Goal: Task Accomplishment & Management: Complete application form

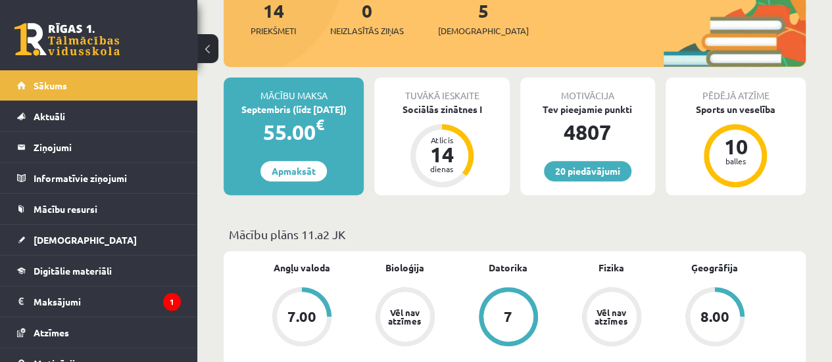
scroll to position [187, 0]
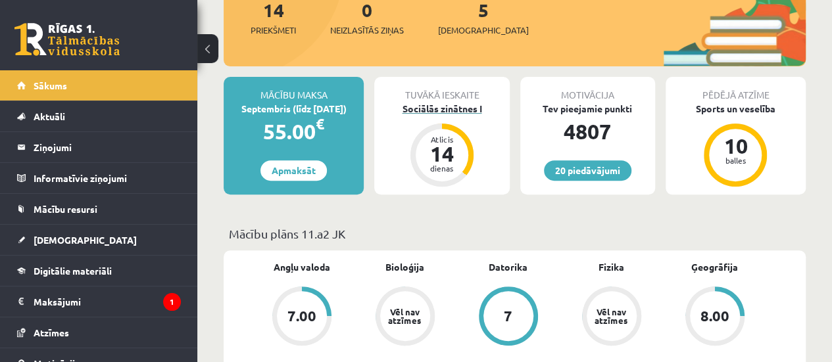
click at [444, 164] on div "dienas" at bounding box center [441, 168] width 39 height 8
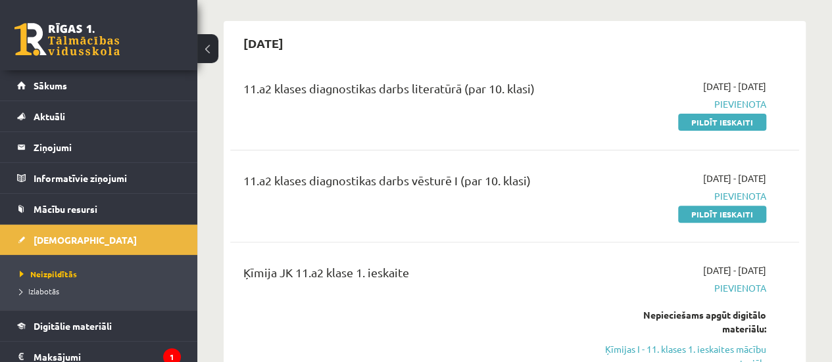
scroll to position [109, 0]
click at [711, 126] on link "Pildīt ieskaiti" at bounding box center [722, 121] width 88 height 17
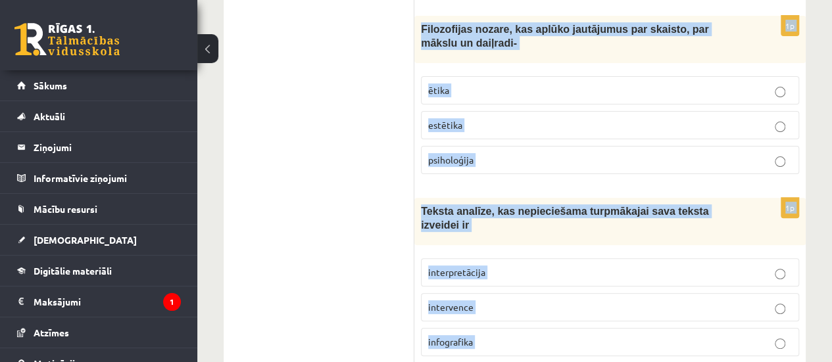
scroll to position [5239, 0]
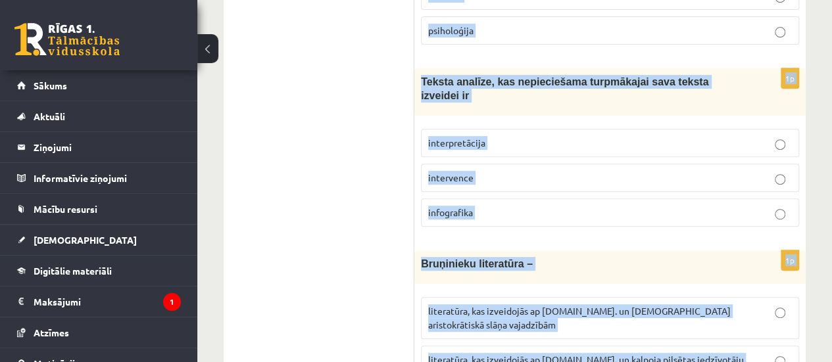
drag, startPoint x: 419, startPoint y: 185, endPoint x: 763, endPoint y: 331, distance: 373.5
copy form "Vēstures apcerējumu veids, kur vēsturiskie notikumi aprakstīti hronoloģiskā sec…"
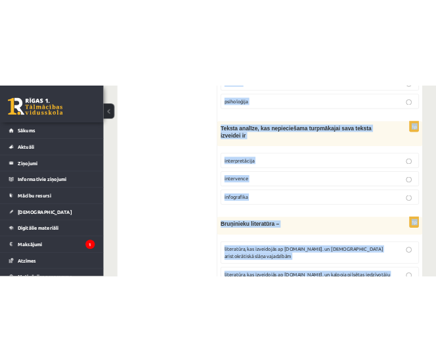
scroll to position [5231, 0]
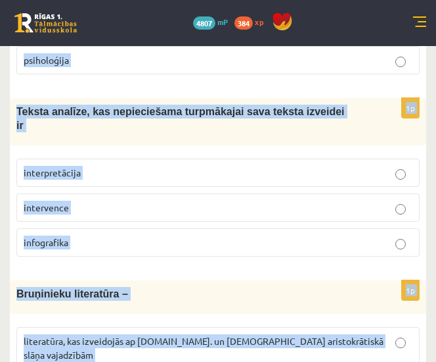
click at [221, 152] on fieldset "interpretācija intervence infografika" at bounding box center [218, 206] width 404 height 108
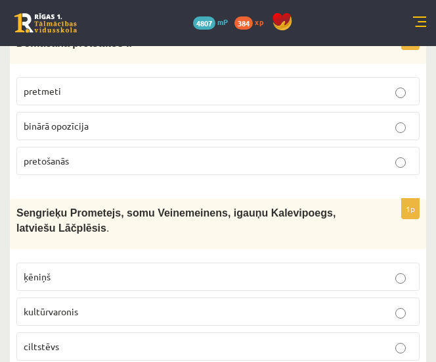
scroll to position [0, 0]
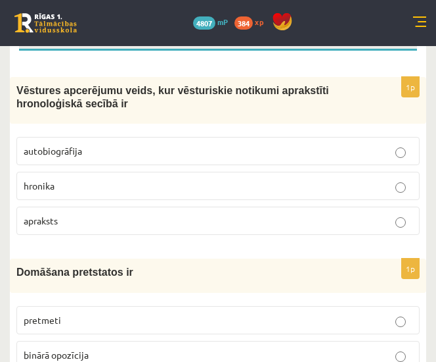
scroll to position [208, 0]
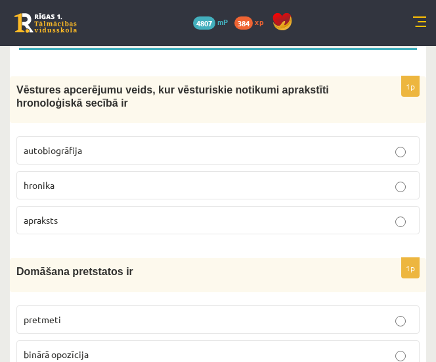
click at [346, 182] on p "hronika" at bounding box center [218, 185] width 389 height 14
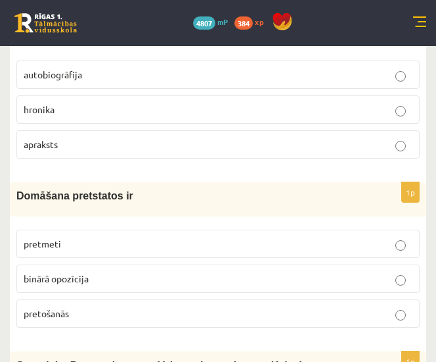
scroll to position [304, 0]
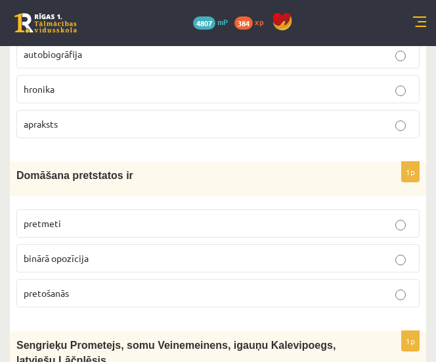
click at [325, 255] on p "binārā opozīcija" at bounding box center [218, 258] width 389 height 14
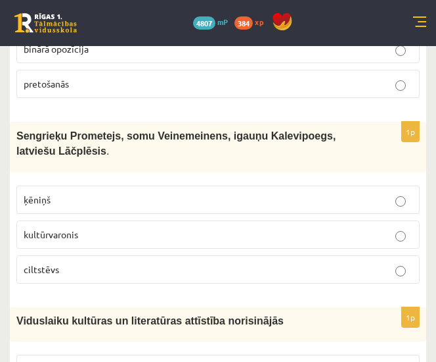
scroll to position [520, 0]
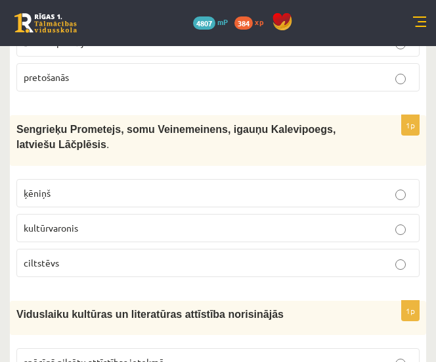
click at [195, 221] on p "kultūrvaronis" at bounding box center [218, 228] width 389 height 14
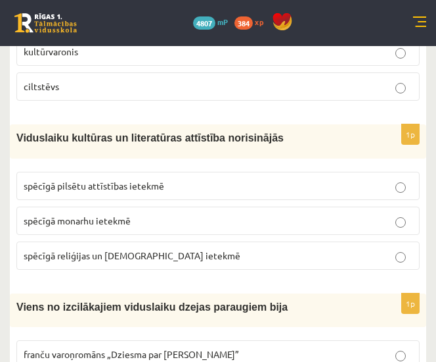
scroll to position [703, 0]
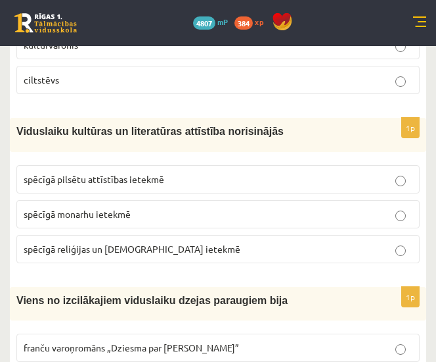
click at [192, 245] on p "spēcīgā reliģijas un baznīcas ietekmē" at bounding box center [218, 249] width 389 height 14
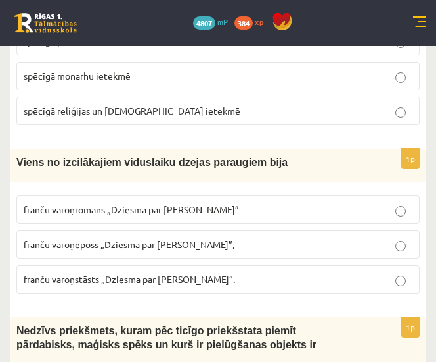
scroll to position [844, 0]
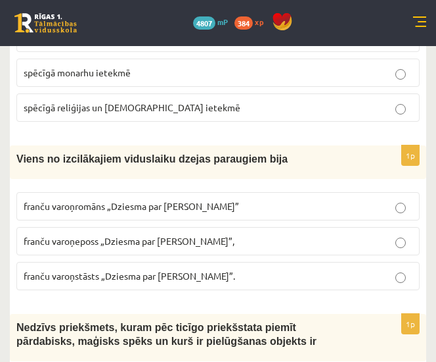
click at [185, 237] on span "franču varoņeposs „Dziesma par Rolandu”," at bounding box center [129, 241] width 211 height 12
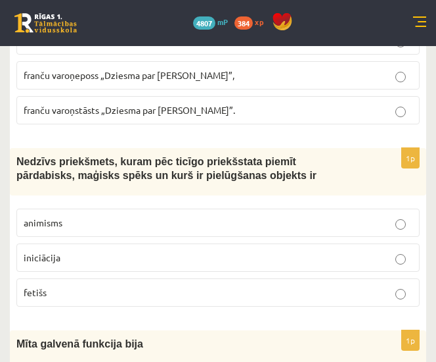
scroll to position [1010, 0]
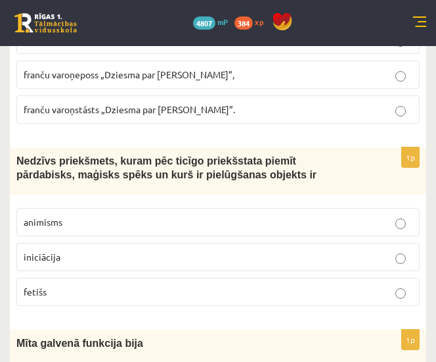
click at [130, 285] on p "fetišs" at bounding box center [218, 292] width 389 height 14
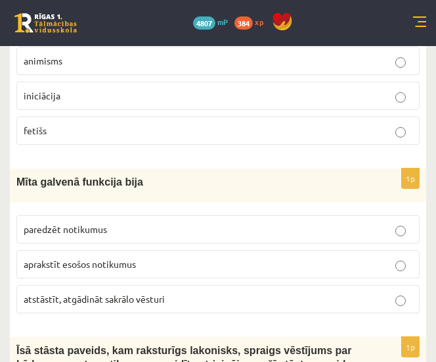
scroll to position [1225, 0]
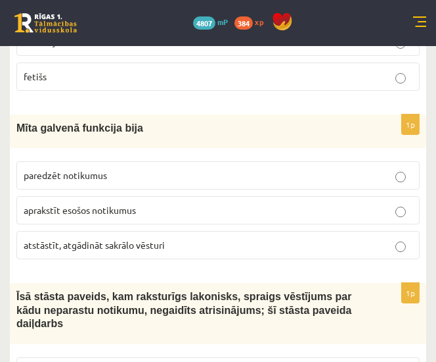
click at [131, 239] on span "atstāstīt, atgādināt sakrālo vēsturi" at bounding box center [94, 245] width 141 height 12
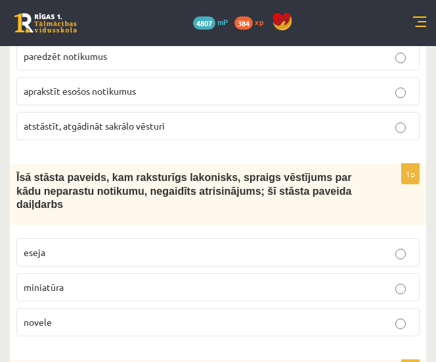
scroll to position [1346, 0]
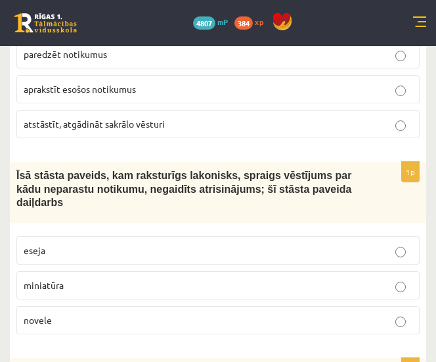
click at [104, 313] on p "novele" at bounding box center [218, 320] width 389 height 14
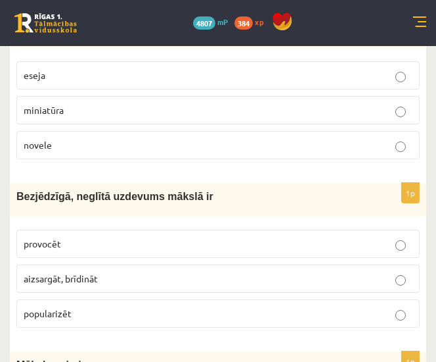
scroll to position [1522, 0]
click at [93, 236] on p "provocēt" at bounding box center [218, 243] width 389 height 14
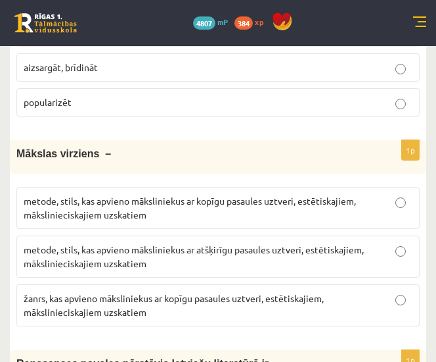
scroll to position [1735, 0]
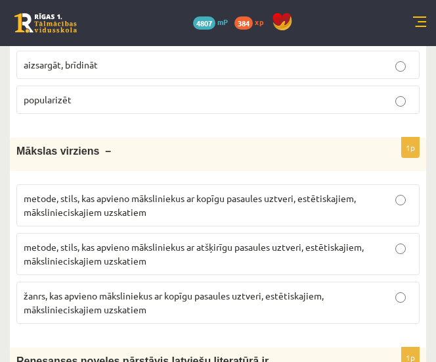
click at [209, 192] on span "metode, stils, kas apvieno māksliniekus ar kopīgu pasaules uztveri, estētiskaji…" at bounding box center [190, 205] width 333 height 26
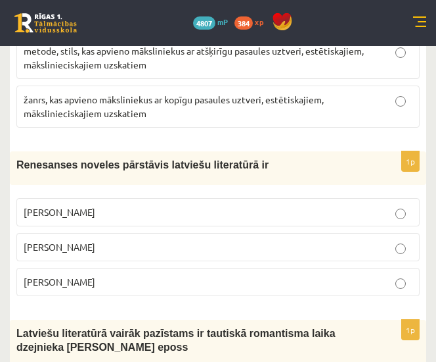
scroll to position [1940, 0]
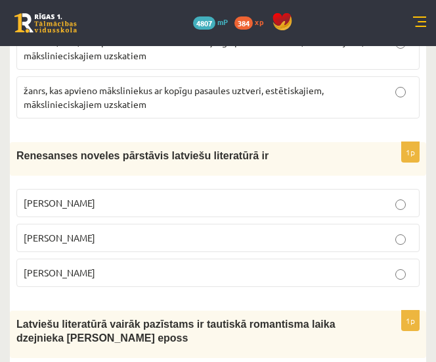
click at [147, 266] on p "Jānis Ezeriņš" at bounding box center [218, 273] width 389 height 14
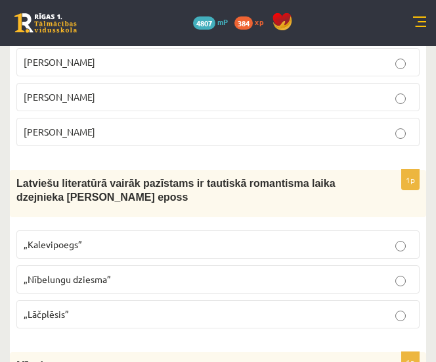
scroll to position [2098, 0]
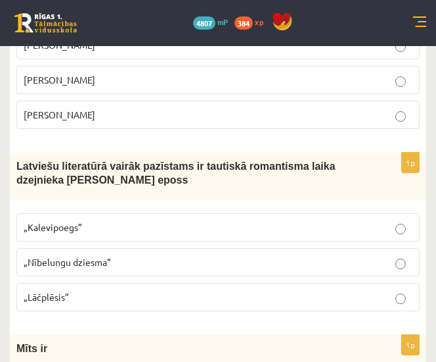
click at [145, 290] on p "„Lāčplēsis”" at bounding box center [218, 297] width 389 height 14
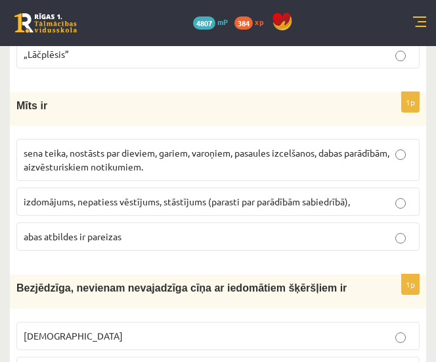
scroll to position [2341, 0]
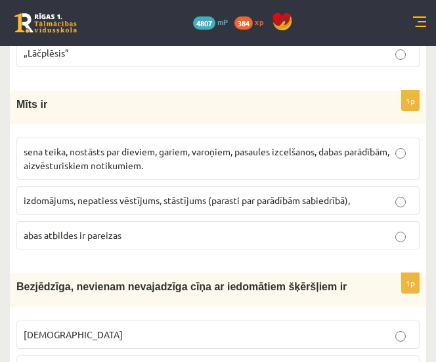
click at [112, 145] on span "sena teika, nostāsts par dieviem, gariem, varoņiem, pasaules izcelšanos, dabas …" at bounding box center [207, 158] width 366 height 26
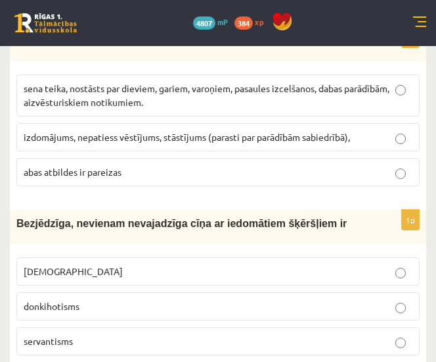
scroll to position [2431, 0]
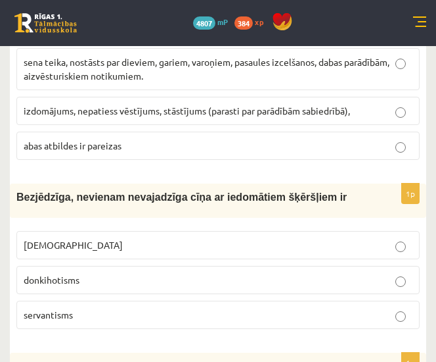
click at [75, 273] on span "donkihotisms" at bounding box center [52, 279] width 56 height 12
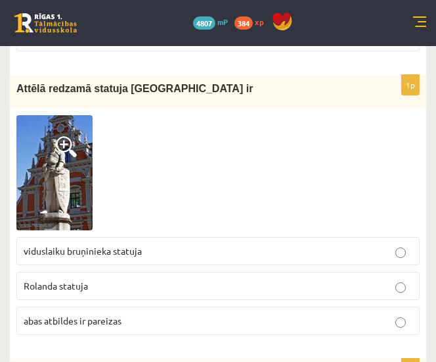
scroll to position [2709, 0]
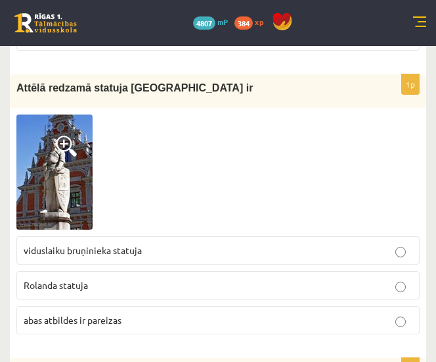
click at [112, 278] on p "Rolanda statuja" at bounding box center [218, 285] width 389 height 14
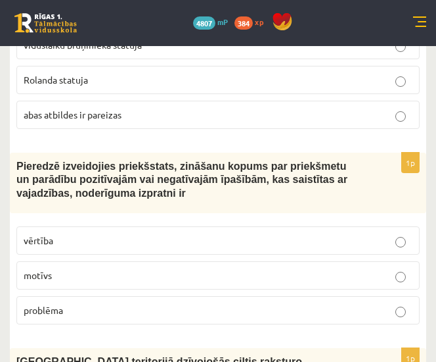
scroll to position [2917, 0]
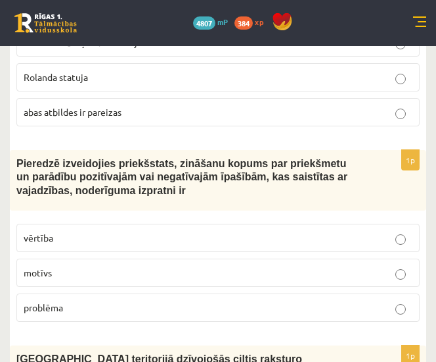
click at [80, 231] on p "vērtība" at bounding box center [218, 238] width 389 height 14
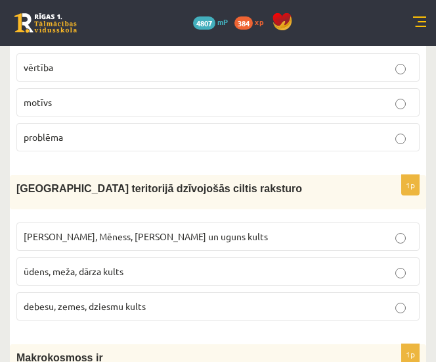
scroll to position [3088, 0]
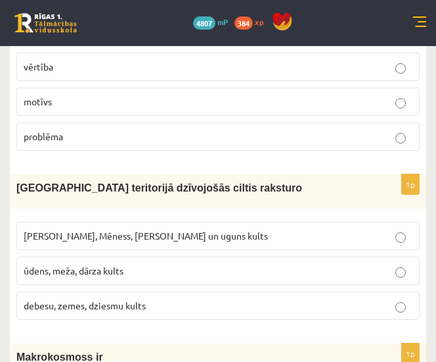
click at [124, 222] on label "Saules, Mēness, Pērkona un uguns kults" at bounding box center [218, 236] width 404 height 28
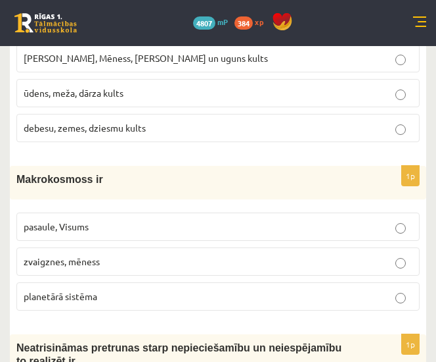
scroll to position [3264, 0]
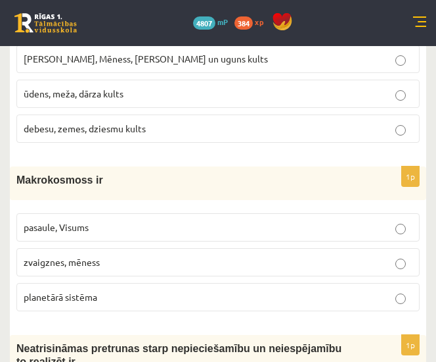
click at [120, 220] on p "pasaule, Visums" at bounding box center [218, 227] width 389 height 14
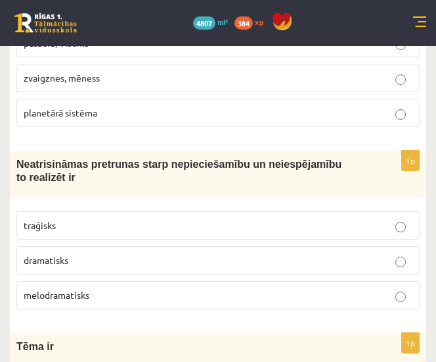
scroll to position [3450, 0]
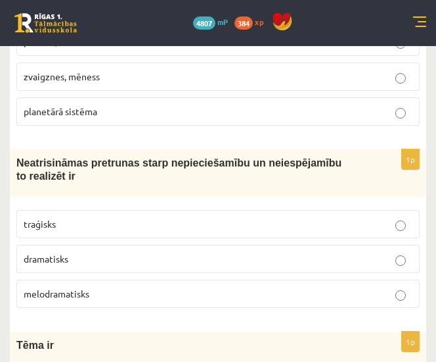
click at [114, 217] on p "traģisks" at bounding box center [218, 224] width 389 height 14
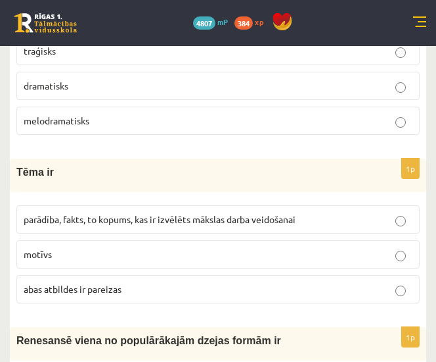
scroll to position [3623, 0]
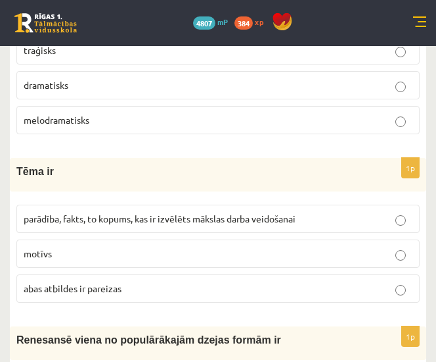
click at [121, 204] on label "parādība, fakts, to kopums, kas ir izvēlēts mākslas darba veidošanai" at bounding box center [218, 218] width 404 height 28
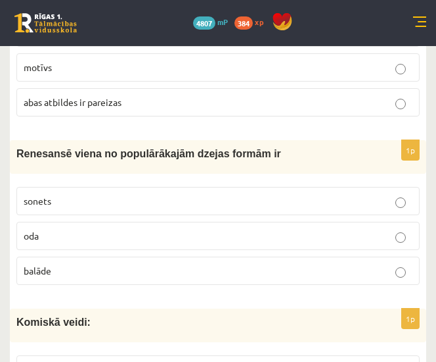
scroll to position [3810, 0]
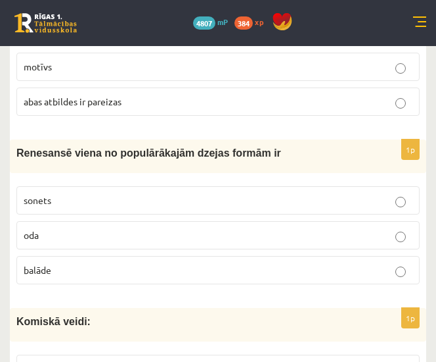
click at [103, 193] on p "sonets" at bounding box center [218, 200] width 389 height 14
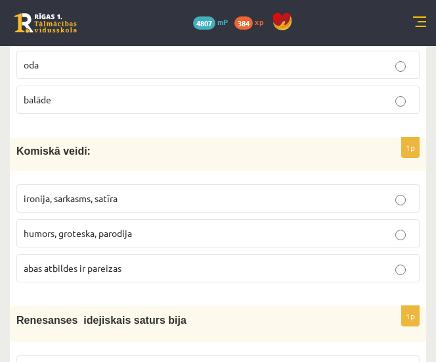
scroll to position [3981, 0]
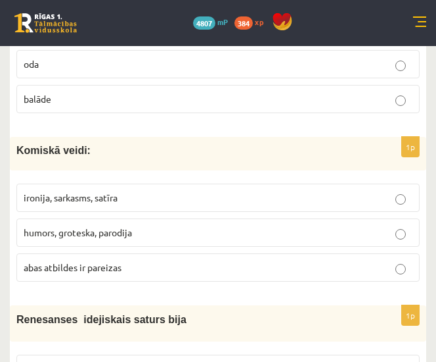
click at [99, 261] on span "abas atbildes ir pareizas" at bounding box center [73, 267] width 98 height 12
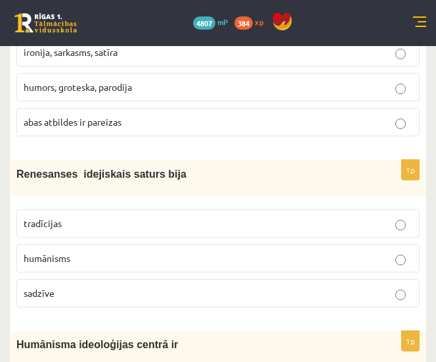
scroll to position [4127, 0]
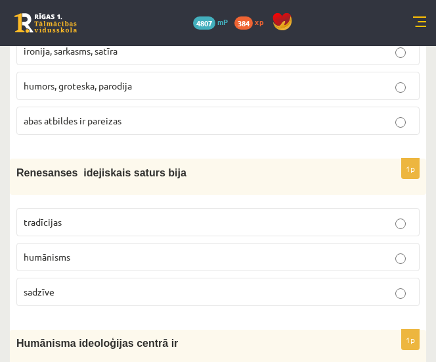
click at [95, 250] on p "humānisms" at bounding box center [218, 257] width 389 height 14
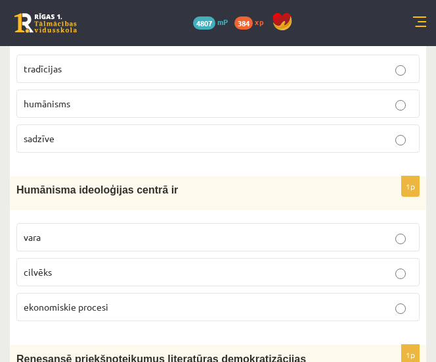
scroll to position [4281, 0]
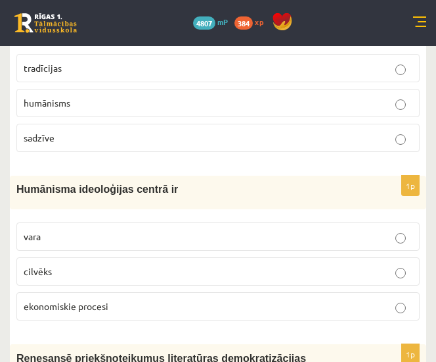
click at [95, 257] on label "cilvēks" at bounding box center [218, 271] width 404 height 28
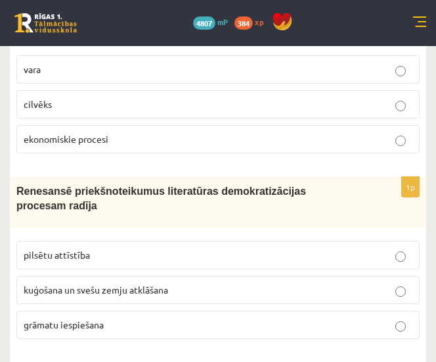
scroll to position [4450, 0]
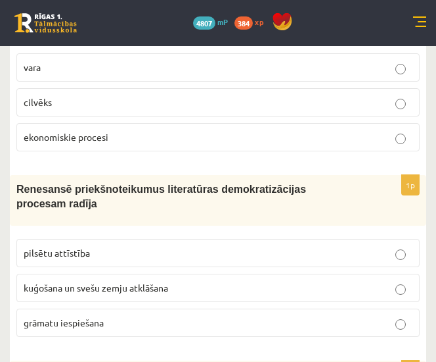
click at [95, 316] on span "grāmatu iespiešana" at bounding box center [64, 322] width 80 height 12
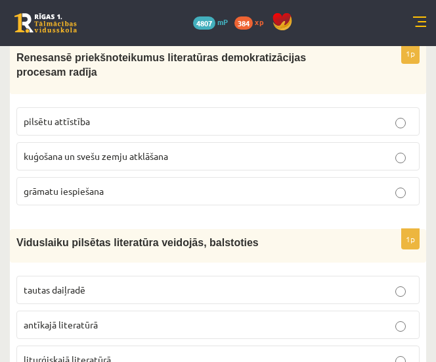
scroll to position [4587, 0]
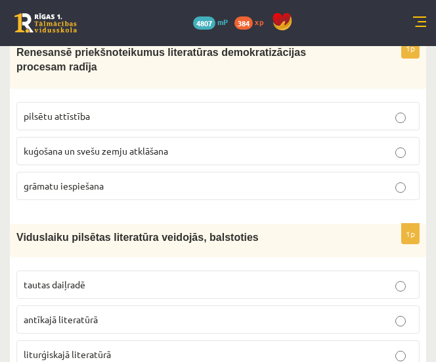
click at [89, 277] on p "tautas daiļradē" at bounding box center [218, 284] width 389 height 14
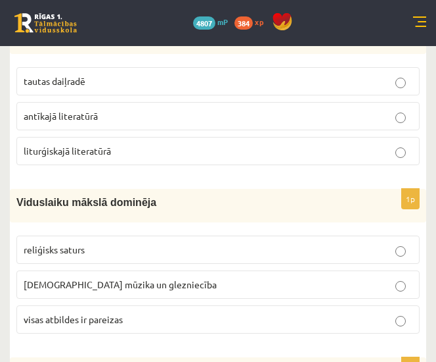
scroll to position [4791, 0]
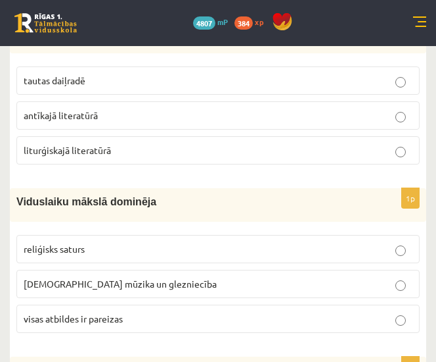
click at [89, 312] on span "visas atbildes ir pareizas" at bounding box center [73, 318] width 99 height 12
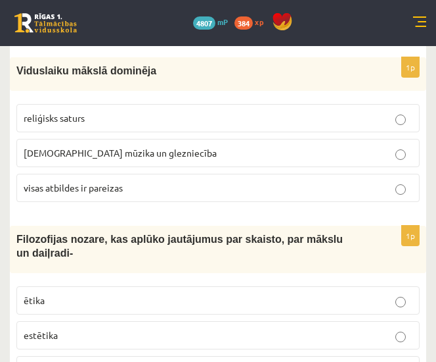
scroll to position [4922, 0]
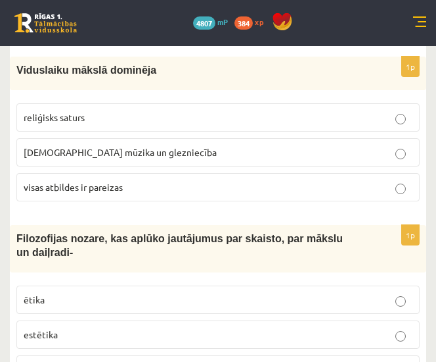
click at [89, 327] on p "estētika" at bounding box center [218, 334] width 389 height 14
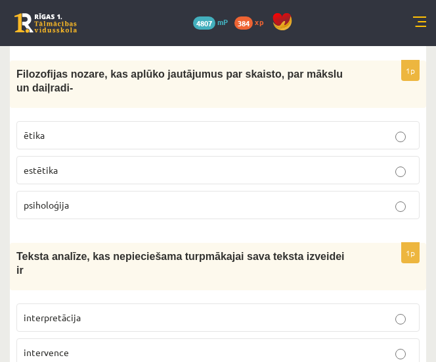
scroll to position [5088, 0]
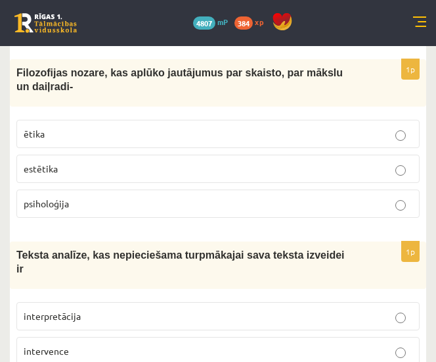
click at [89, 302] on label "interpretācija" at bounding box center [218, 316] width 404 height 28
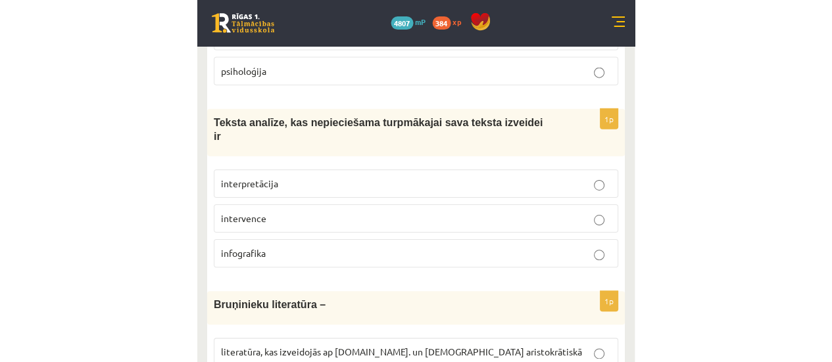
scroll to position [5231, 0]
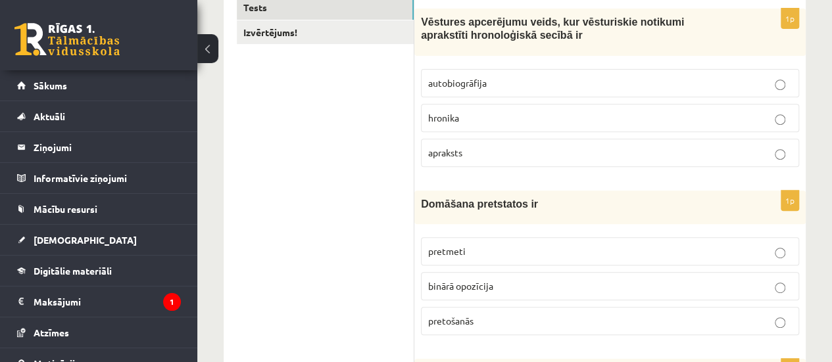
scroll to position [0, 0]
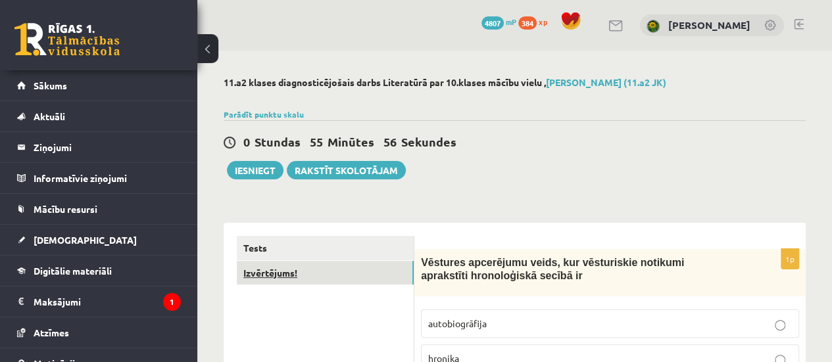
click at [290, 274] on link "Izvērtējums!" at bounding box center [325, 273] width 177 height 24
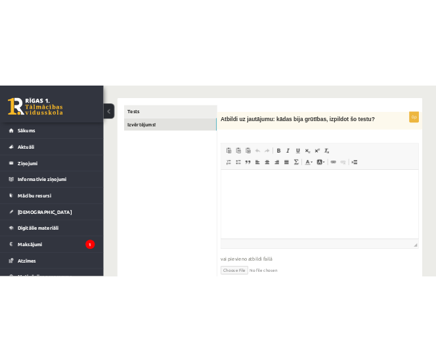
scroll to position [201, 0]
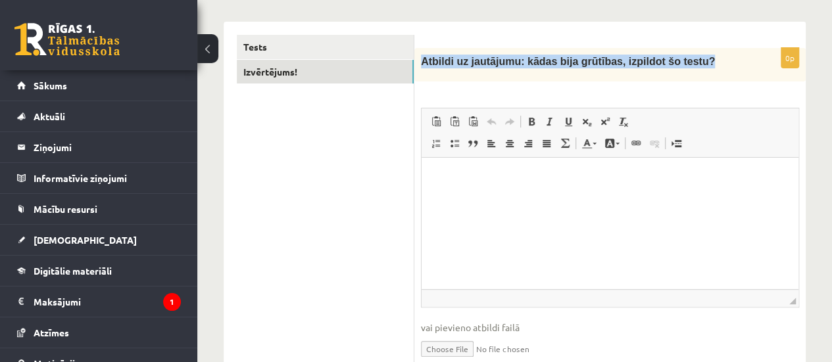
drag, startPoint x: 419, startPoint y: 59, endPoint x: 673, endPoint y: 61, distance: 254.4
click at [673, 61] on div "Atbildi uz jautājumu: kādas bija grūtības, izpildot šo testu?" at bounding box center [609, 65] width 391 height 34
copy span "Atbildi uz jautājumu: kādas bija grūtības, izpildot šo testu?"
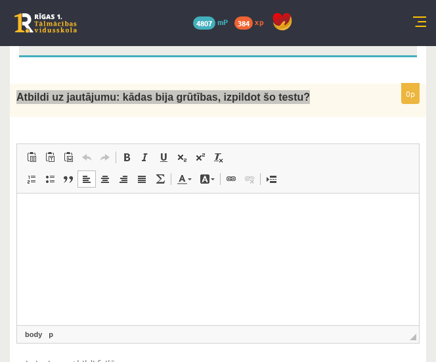
click at [59, 210] on p "Rich Text Editor, wiswyg-editor-user-answer-47024858954540" at bounding box center [218, 213] width 376 height 14
click at [39, 213] on p "Rich Text Editor, wiswyg-editor-user-answer-47024858954540" at bounding box center [218, 213] width 376 height 14
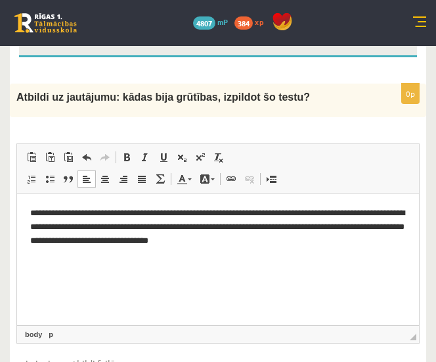
click at [16, 189] on div "Rich Text Editor, wiswyg-editor-user-answer-47024858954540 Editor toolbars Past…" at bounding box center [218, 243] width 404 height 200
click at [273, 246] on p "**********" at bounding box center [218, 226] width 377 height 41
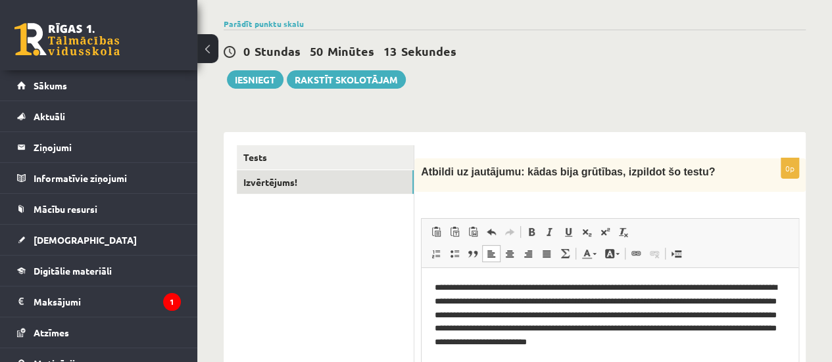
scroll to position [92, 0]
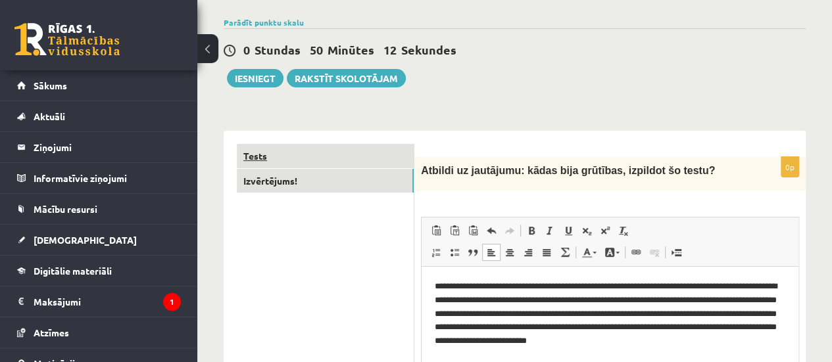
click at [359, 160] on link "Tests" at bounding box center [325, 156] width 177 height 24
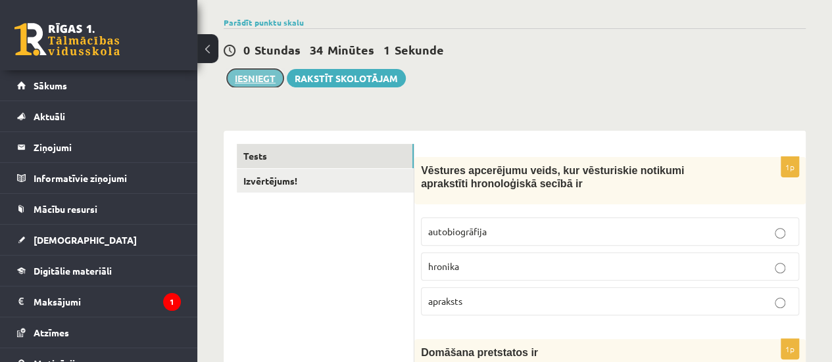
click at [266, 78] on button "Iesniegt" at bounding box center [255, 78] width 57 height 18
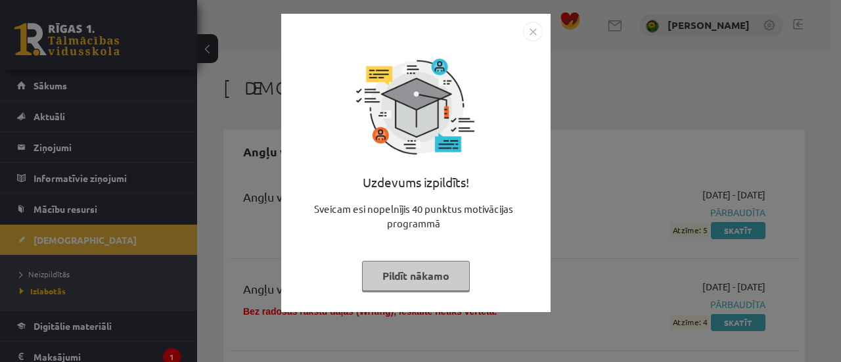
click at [536, 31] on img "Close" at bounding box center [533, 32] width 20 height 20
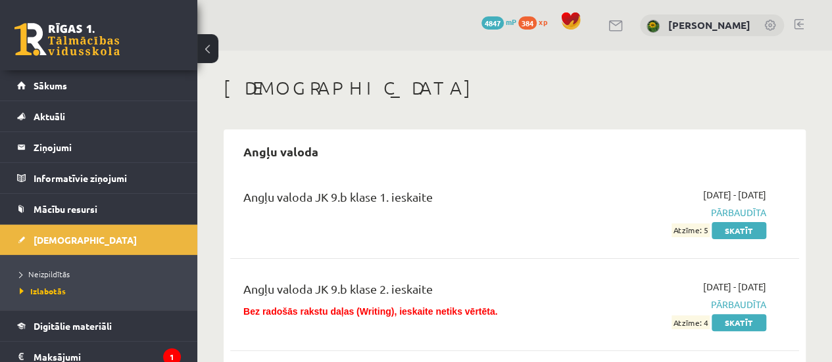
click at [795, 22] on link at bounding box center [798, 24] width 10 height 11
